Goal: Information Seeking & Learning: Learn about a topic

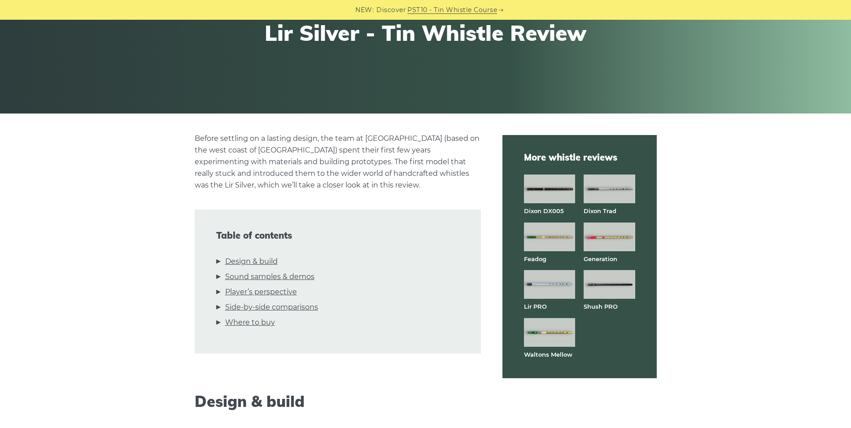
scroll to position [135, 0]
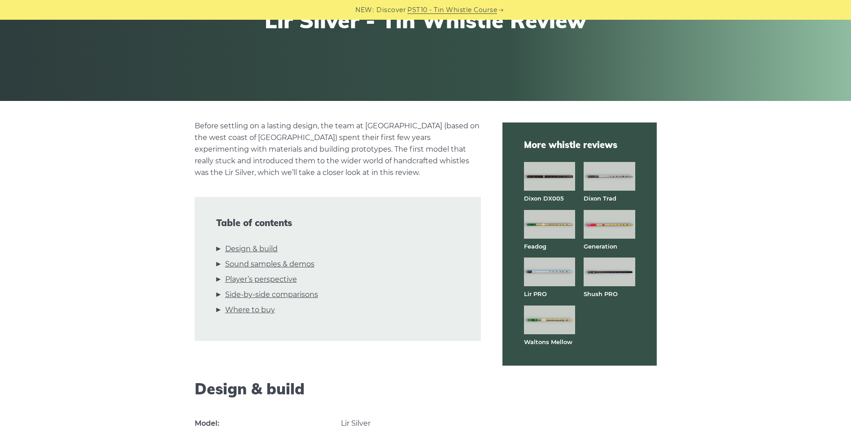
click at [543, 271] on img at bounding box center [549, 271] width 51 height 29
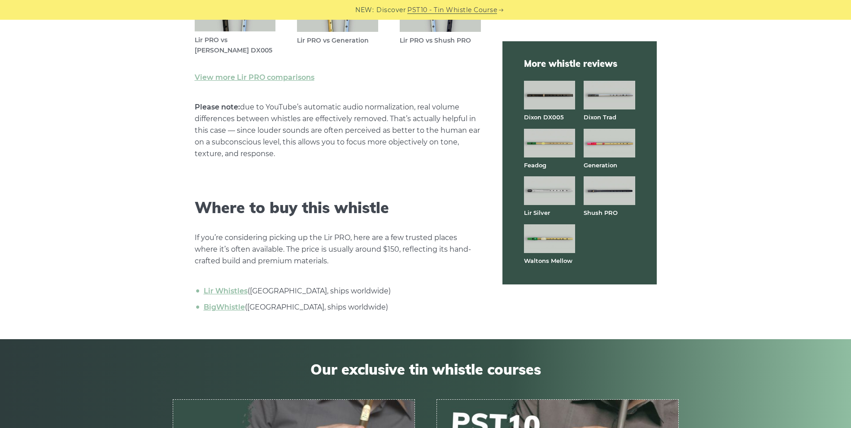
scroll to position [3095, 0]
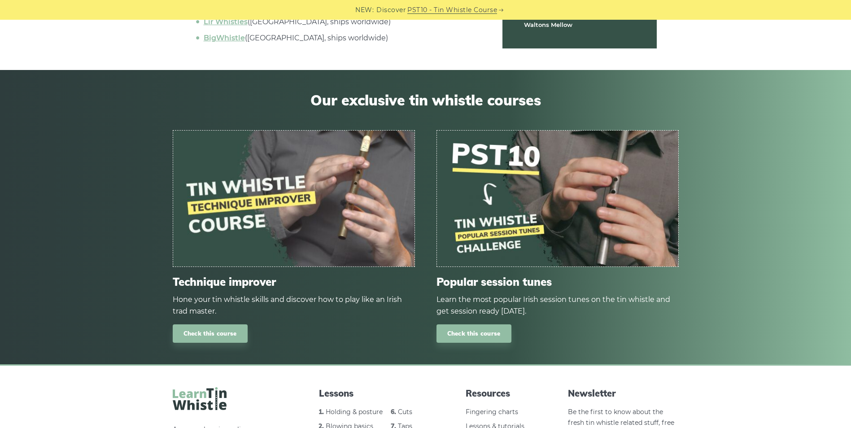
click at [258, 211] on img at bounding box center [293, 199] width 241 height 136
click at [589, 211] on img at bounding box center [557, 199] width 241 height 136
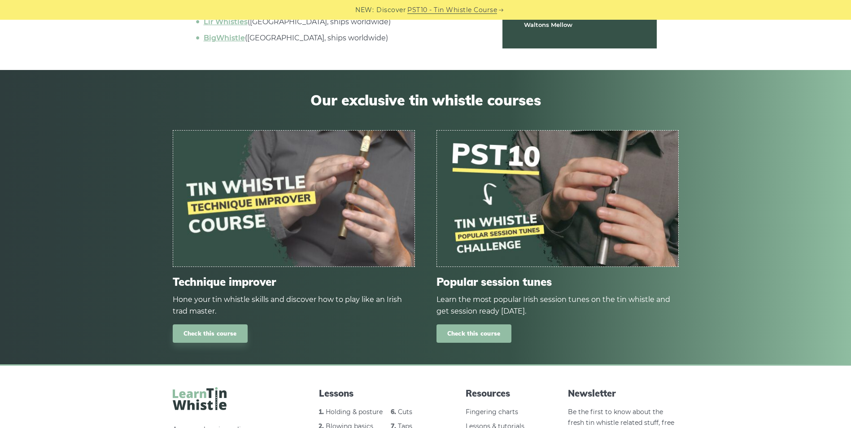
click at [481, 328] on link "Check this course" at bounding box center [473, 333] width 75 height 18
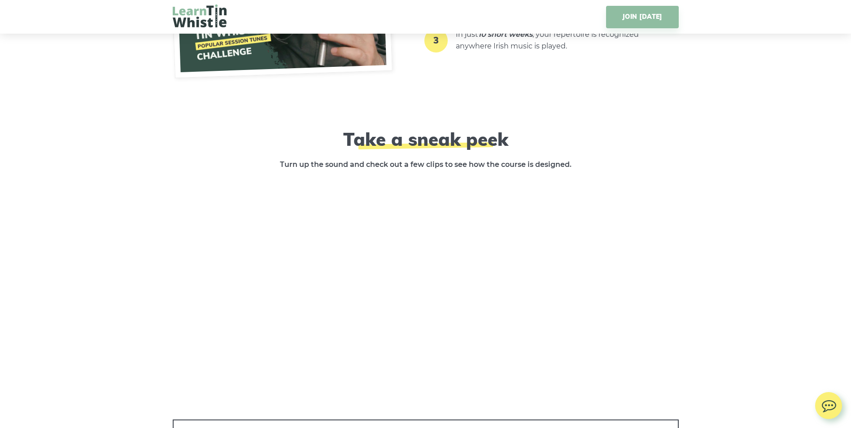
scroll to position [1211, 0]
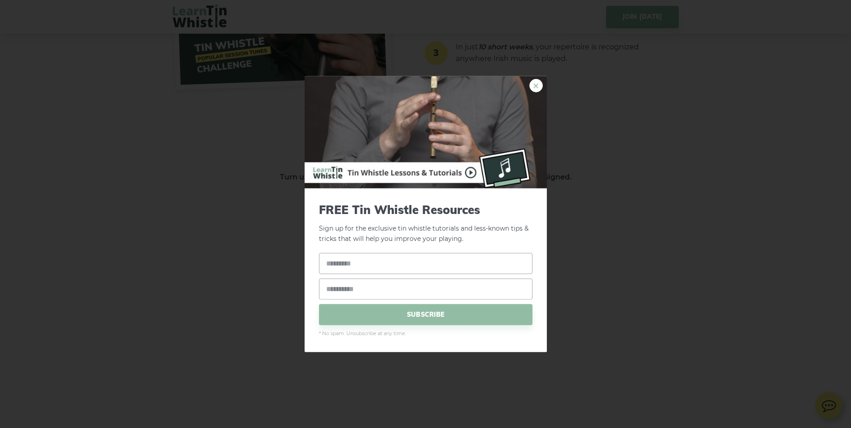
click at [538, 79] on link "×" at bounding box center [535, 85] width 13 height 13
